Goal: Transaction & Acquisition: Book appointment/travel/reservation

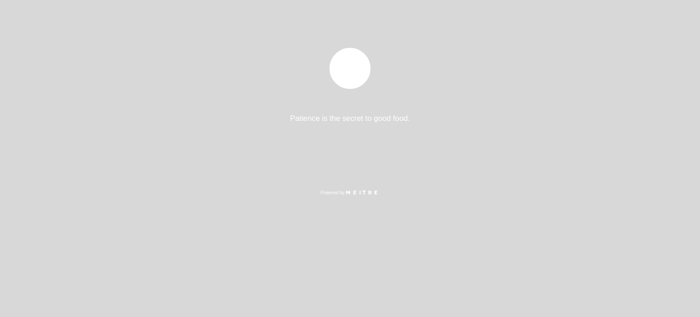
select select "es"
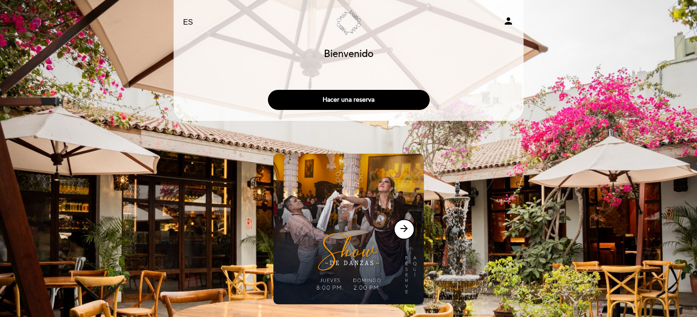
drag, startPoint x: 372, startPoint y: 100, endPoint x: 202, endPoint y: 146, distance: 175.6
click at [236, 149] on div "EN ES PT [GEOGRAPHIC_DATA] person [GEOGRAPHIC_DATA] [GEOGRAPHIC_DATA], Cambiar …" at bounding box center [349, 157] width 364 height 314
click at [355, 97] on button "Hacer una reserva" at bounding box center [349, 100] width 162 height 20
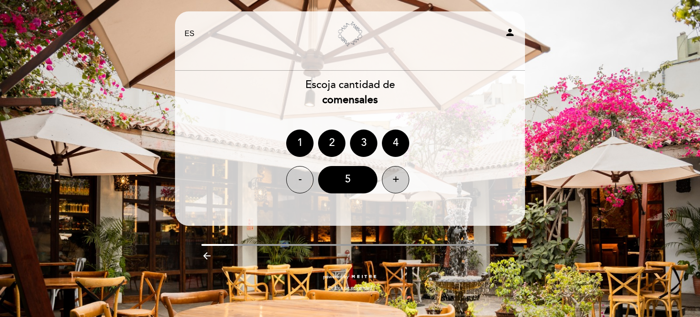
click at [395, 178] on div "+" at bounding box center [395, 179] width 27 height 27
click at [349, 177] on div "6" at bounding box center [347, 179] width 59 height 27
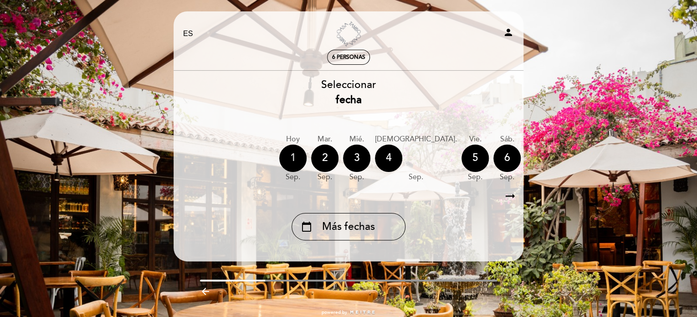
click at [286, 154] on div "1" at bounding box center [292, 157] width 27 height 27
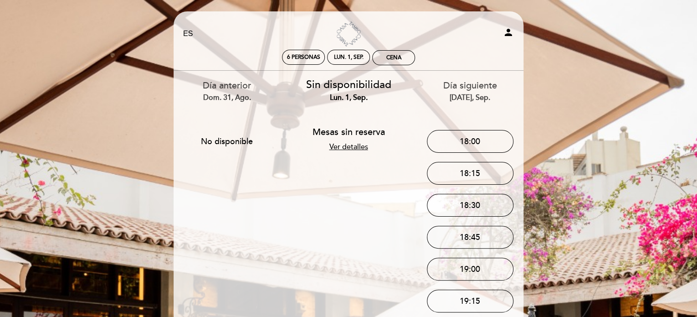
click at [351, 147] on link "Ver detalles" at bounding box center [348, 146] width 39 height 9
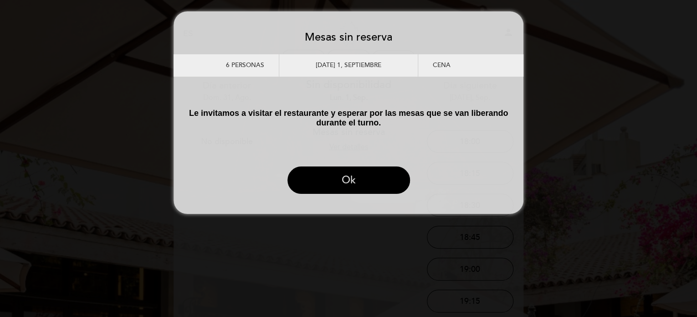
click at [341, 186] on button "Ok" at bounding box center [349, 179] width 123 height 27
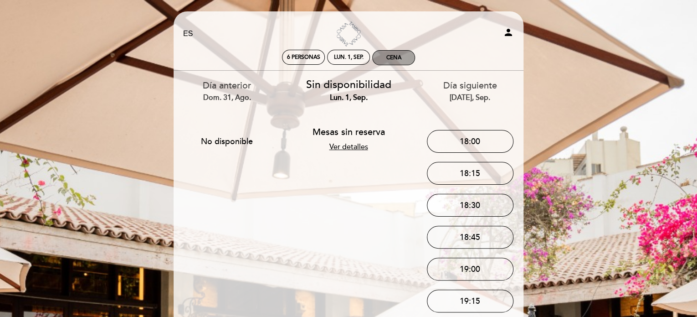
click at [385, 59] on div "Cena" at bounding box center [394, 58] width 42 height 14
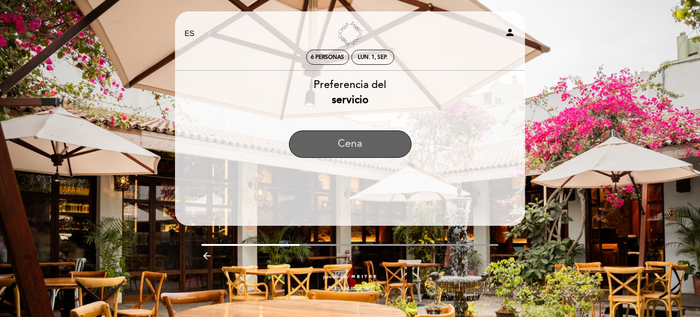
click at [349, 140] on button "Cena" at bounding box center [350, 143] width 123 height 27
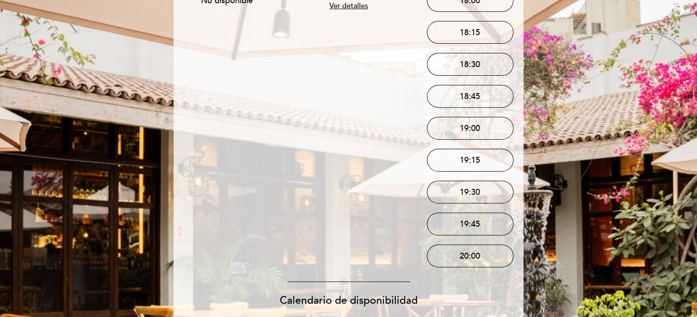
scroll to position [91, 0]
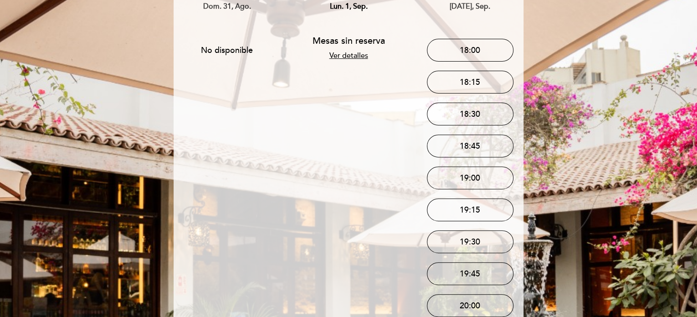
click at [357, 55] on link "Ver detalles" at bounding box center [348, 55] width 39 height 9
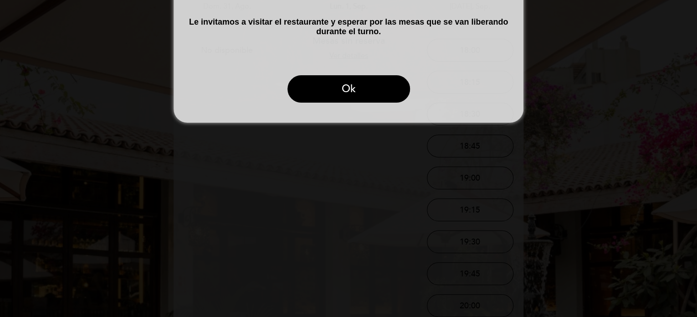
scroll to position [0, 0]
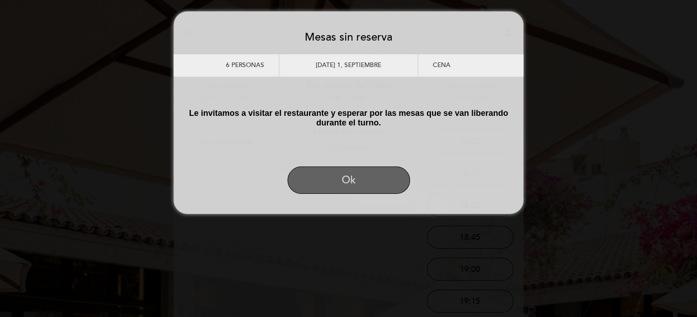
click at [363, 180] on button "Ok" at bounding box center [349, 179] width 123 height 27
